Goal: Task Accomplishment & Management: Complete application form

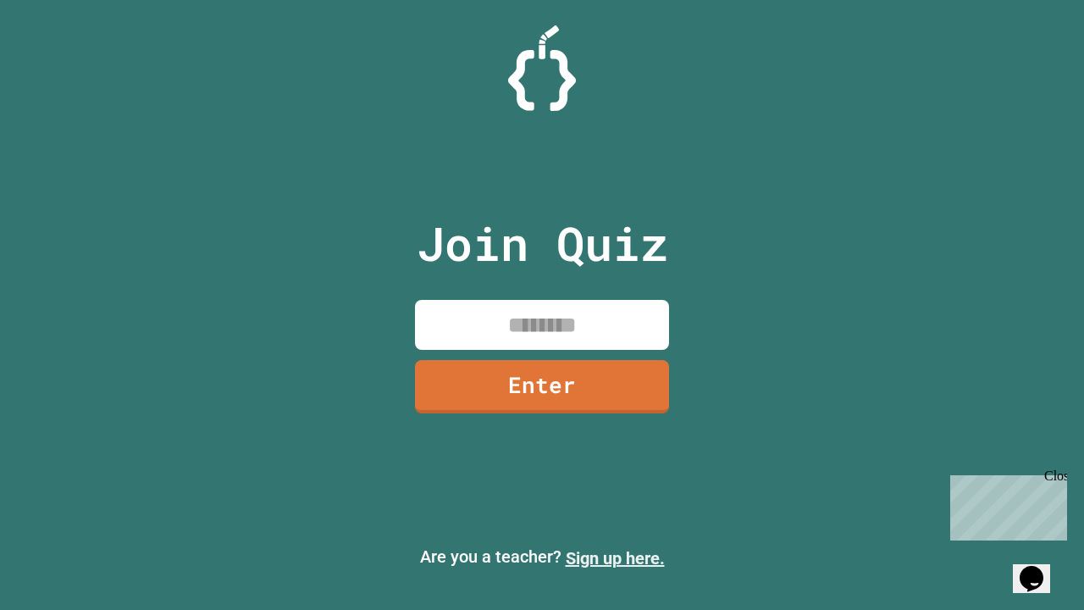
click at [615, 558] on link "Sign up here." at bounding box center [615, 558] width 99 height 20
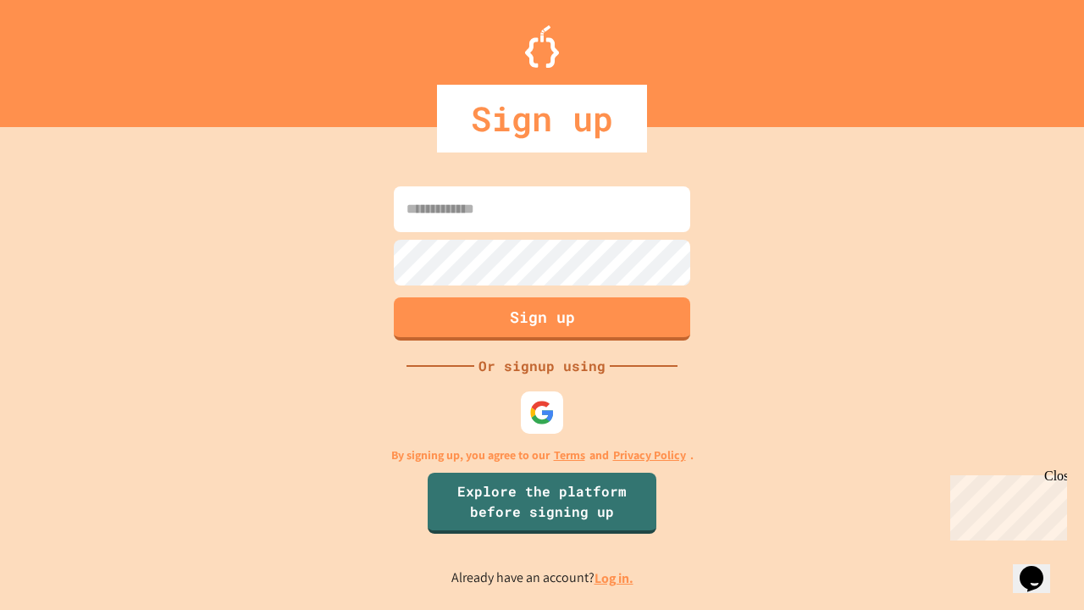
click at [615, 577] on link "Log in." at bounding box center [613, 578] width 39 height 18
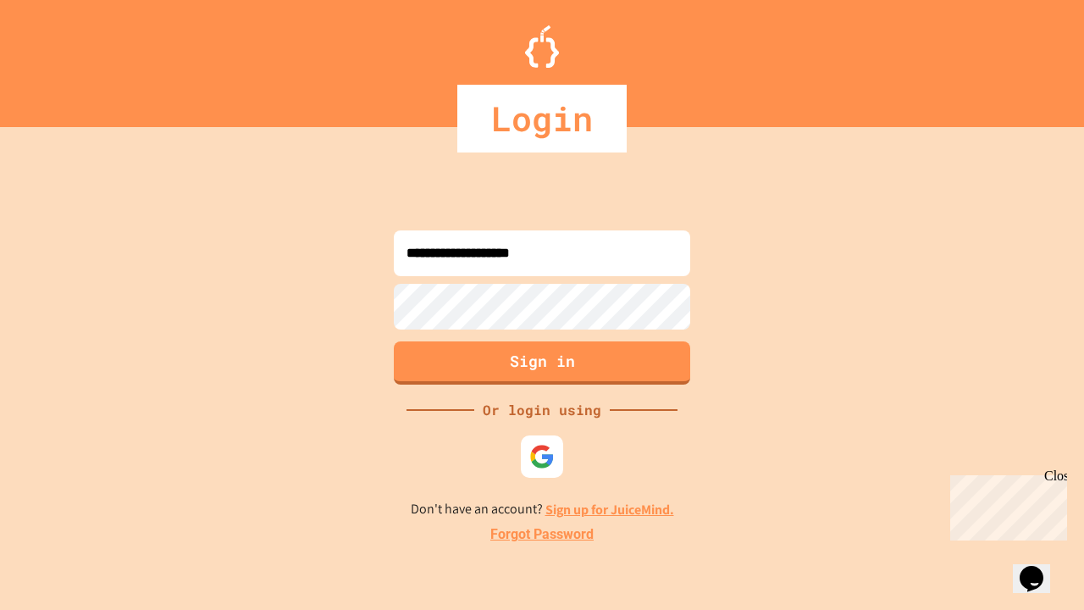
type input "**********"
